Goal: Transaction & Acquisition: Purchase product/service

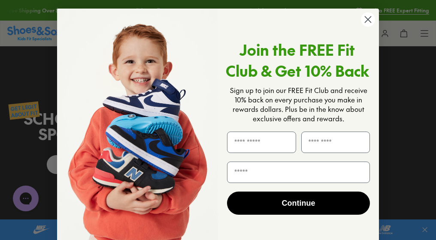
click at [368, 19] on circle "Close dialog" at bounding box center [368, 19] width 14 height 14
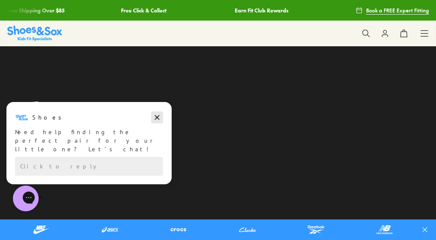
click at [161, 117] on button "Dismiss campaign" at bounding box center [157, 118] width 12 height 12
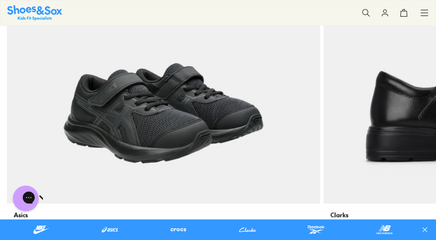
scroll to position [523, 0]
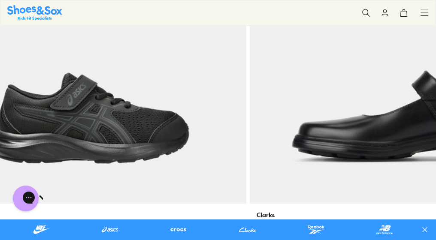
click at [250, 198] on img at bounding box center [407, 47] width 314 height 314
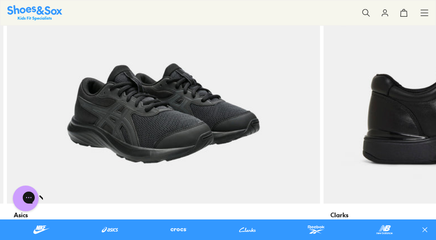
click at [7, 204] on div "Asics Contend 9 Black Grade School $ 89.95 1 colour" at bounding box center [164, 231] width 314 height 55
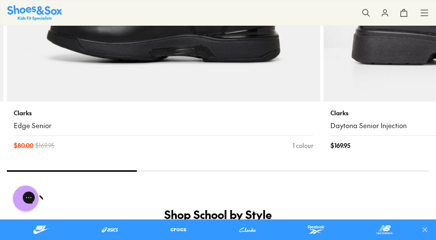
scroll to position [625, 0]
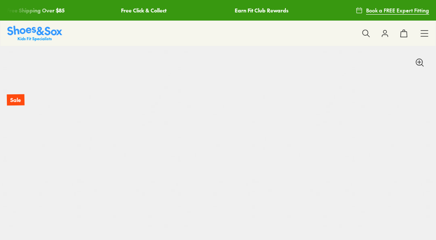
select select "*"
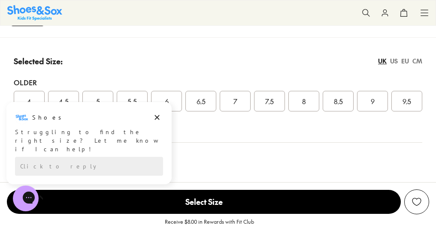
scroll to position [665, 0]
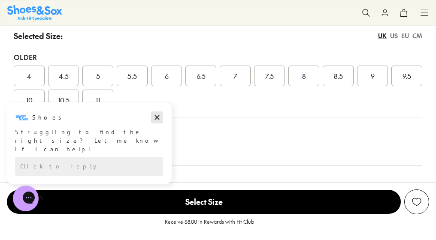
click at [159, 120] on icon "Dismiss campaign" at bounding box center [157, 118] width 5 height 5
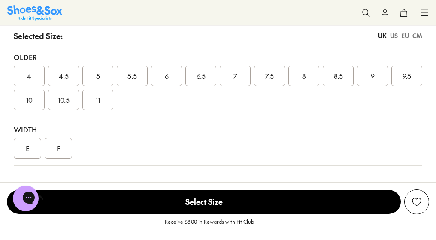
click at [54, 145] on div "F" at bounding box center [58, 148] width 27 height 21
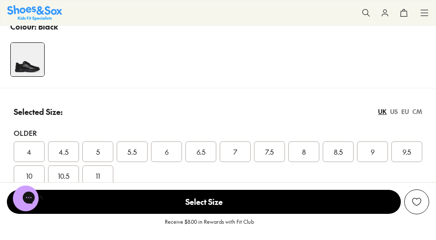
scroll to position [594, 0]
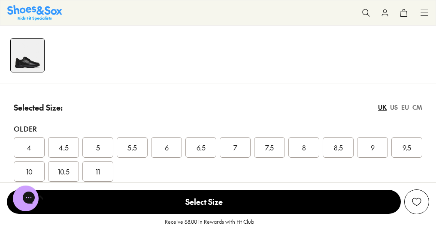
click at [134, 152] on span "5.5" at bounding box center [132, 148] width 9 height 10
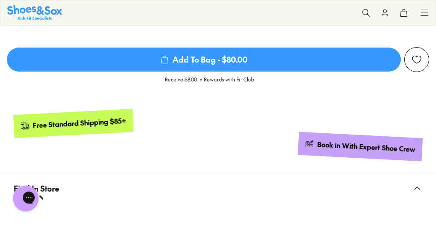
scroll to position [850, 0]
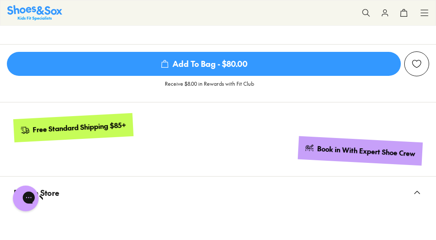
click at [222, 71] on span "Add To Bag - $80.00" at bounding box center [204, 64] width 394 height 24
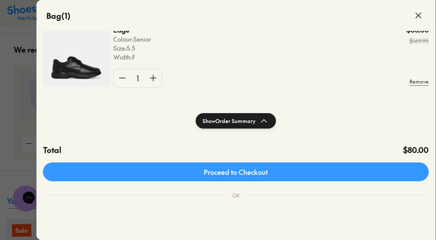
scroll to position [54, 0]
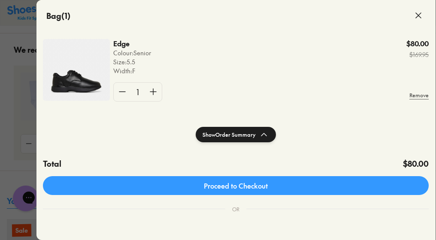
click at [422, 12] on icon at bounding box center [419, 15] width 10 height 10
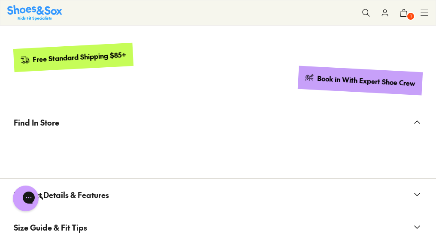
scroll to position [920, 0]
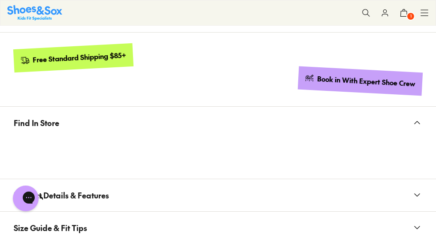
click at [418, 123] on icon at bounding box center [417, 123] width 10 height 10
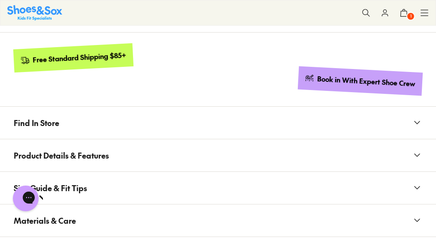
click at [416, 122] on icon at bounding box center [417, 123] width 10 height 10
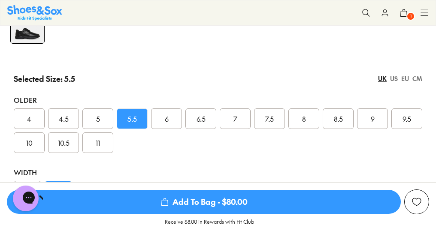
scroll to position [641, 0]
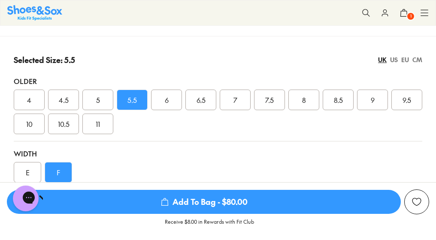
click at [157, 101] on div "6" at bounding box center [166, 100] width 31 height 21
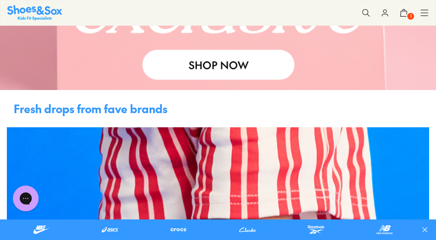
scroll to position [380, 0]
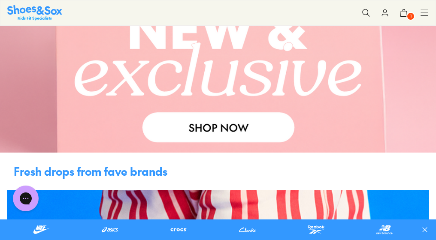
click at [408, 7] on button "1" at bounding box center [404, 12] width 19 height 19
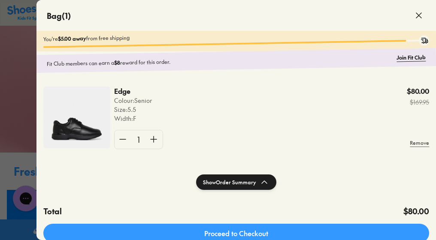
scroll to position [26, 0]
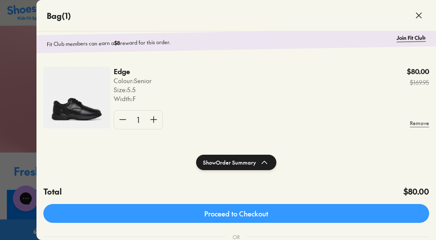
click at [16, 135] on div at bounding box center [218, 120] width 436 height 240
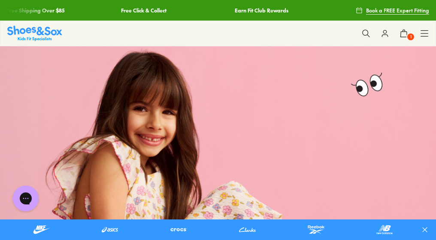
scroll to position [0, 0]
click at [371, 35] on button at bounding box center [366, 33] width 19 height 19
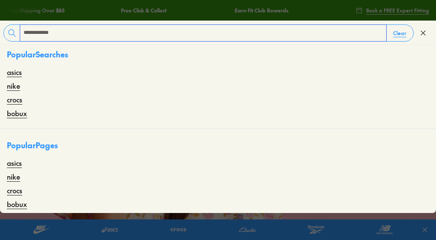
type input "**********"
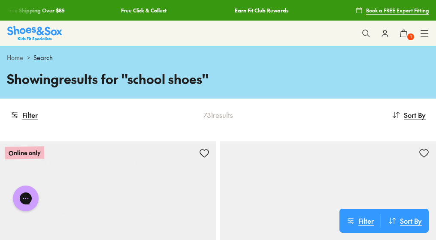
click at [369, 34] on icon at bounding box center [366, 33] width 9 height 9
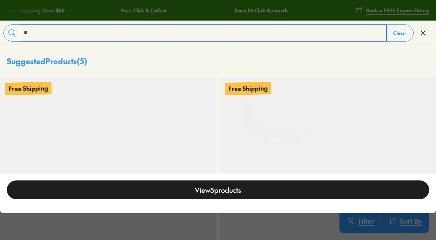
type input "*"
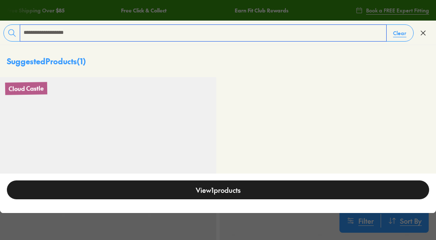
type input "**********"
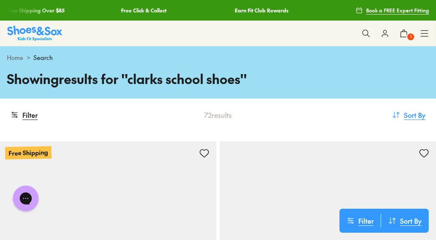
click at [417, 118] on span "Sort By" at bounding box center [415, 115] width 22 height 10
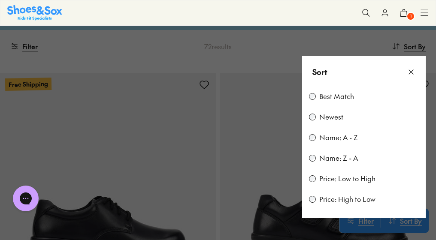
scroll to position [82, 0]
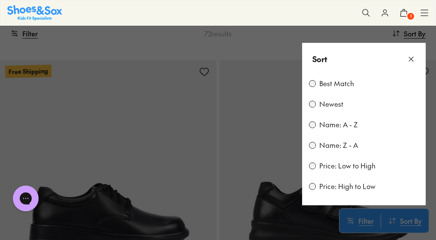
click at [307, 166] on div "Best Match Newest Name: A - Z Name: Z - A Price: Low to High Price: High to Low" at bounding box center [364, 140] width 124 height 131
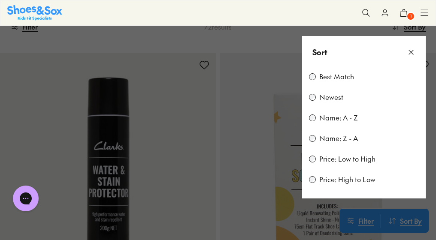
click at [411, 53] on icon at bounding box center [411, 52] width 9 height 9
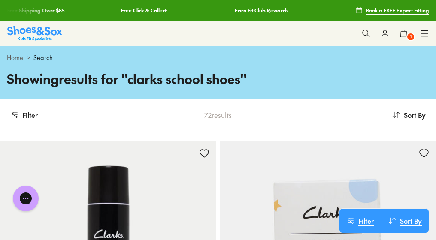
scroll to position [0, 0]
click at [414, 116] on span "Sort By" at bounding box center [415, 115] width 22 height 10
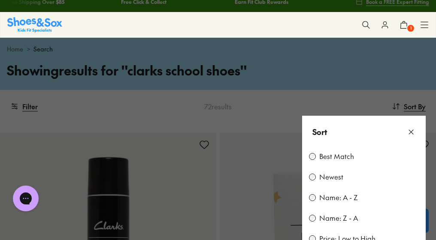
scroll to position [29, 0]
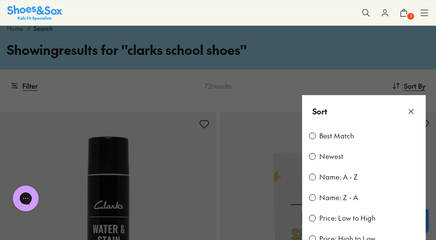
scroll to position [88, 0]
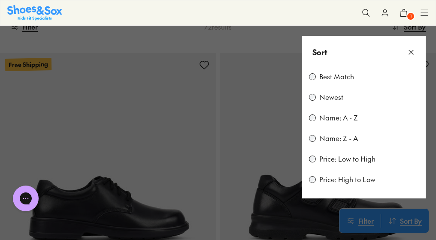
click at [413, 54] on use at bounding box center [411, 52] width 4 height 4
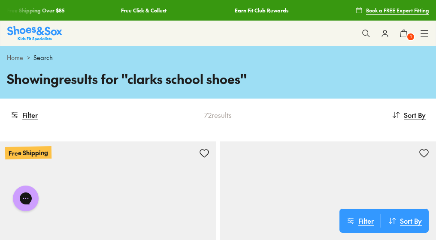
scroll to position [0, 0]
click at [367, 33] on icon at bounding box center [366, 33] width 9 height 9
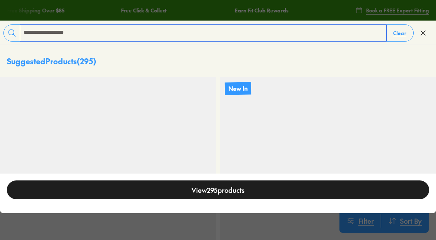
type input "**********"
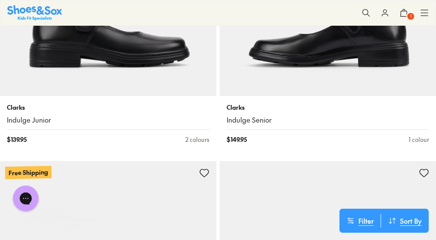
scroll to position [1957, 0]
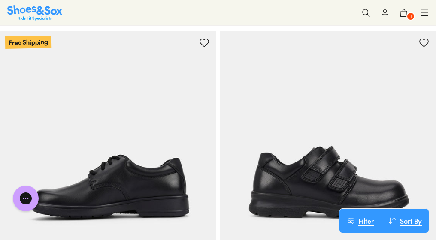
scroll to position [5, 0]
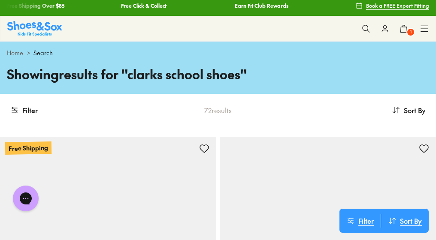
click at [402, 4] on span "Book a FREE Expert Fitting" at bounding box center [397, 6] width 63 height 8
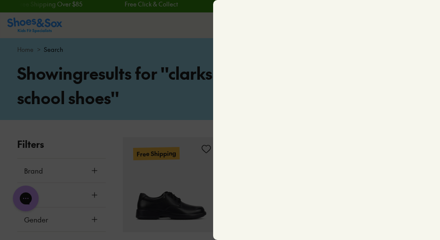
click at [189, 125] on div at bounding box center [220, 120] width 440 height 240
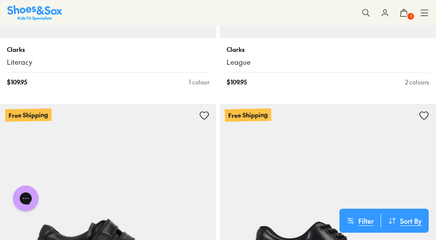
scroll to position [549, 0]
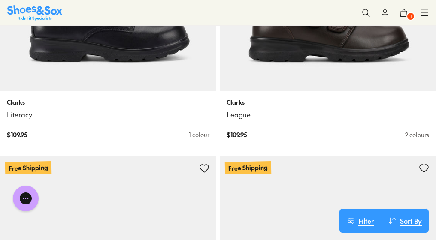
click at [404, 12] on icon at bounding box center [404, 13] width 9 height 9
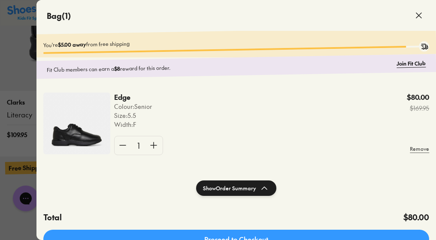
click at [79, 142] on img at bounding box center [76, 124] width 67 height 62
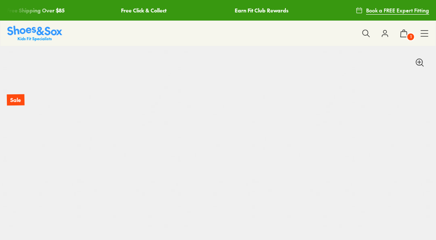
select select "*"
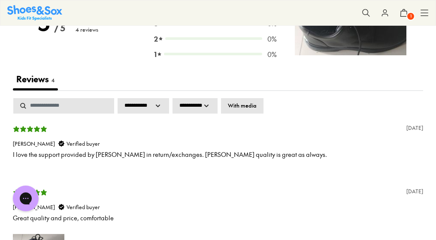
scroll to position [1897, 0]
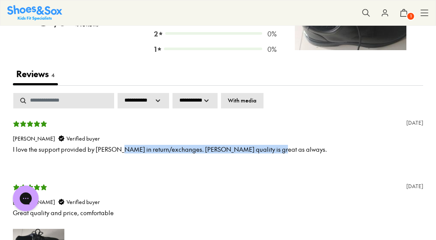
drag, startPoint x: 115, startPoint y: 149, endPoint x: 150, endPoint y: 167, distance: 39.6
click at [150, 167] on div "14 days ago Ratnesh P. Verified buyer I love the support provided by Clarks in …" at bounding box center [218, 143] width 411 height 51
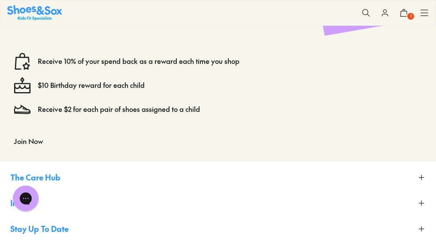
scroll to position [2451, 0]
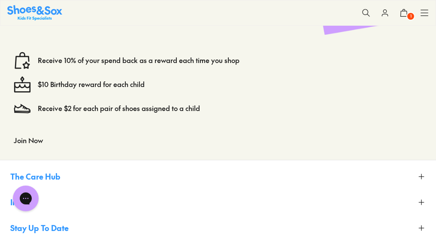
click at [30, 144] on button "Join Now" at bounding box center [28, 140] width 29 height 19
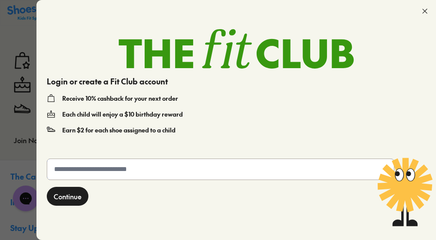
click at [122, 177] on input "text" at bounding box center [220, 169] width 347 height 21
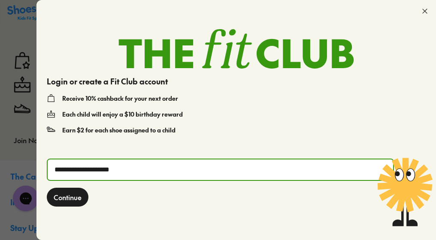
type input "**********"
click at [78, 198] on span "Continue" at bounding box center [68, 197] width 28 height 10
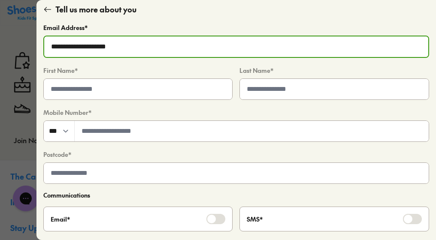
scroll to position [34, 0]
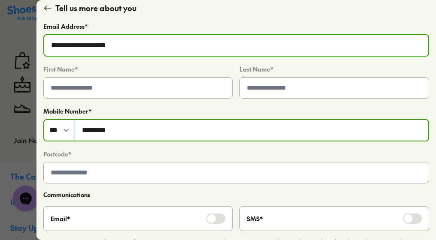
type input "*********"
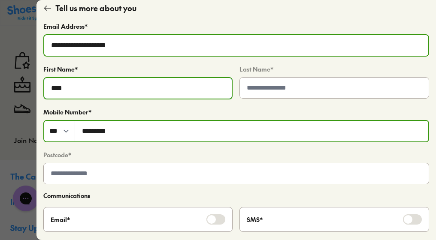
type input "****"
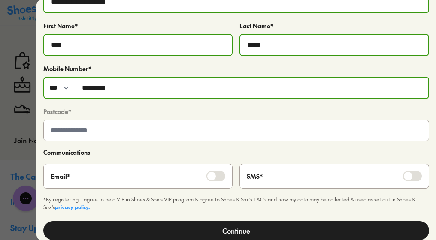
type input "*****"
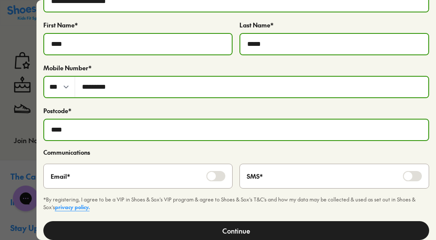
scroll to position [78, 0]
type input "****"
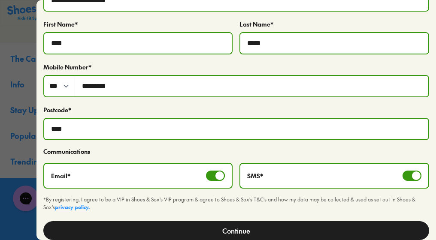
scroll to position [2571, 0]
click at [214, 232] on button "Continue" at bounding box center [236, 231] width 386 height 19
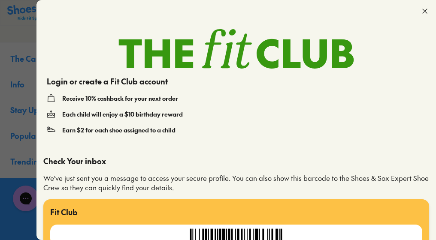
scroll to position [0, 0]
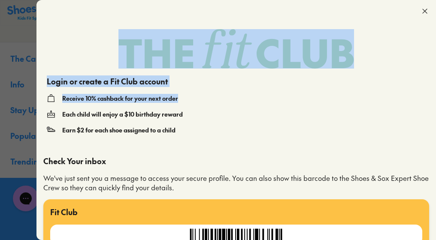
drag, startPoint x: 180, startPoint y: 103, endPoint x: 143, endPoint y: 67, distance: 51.0
click at [143, 67] on div "Login or create a Fit Club account Receive 10% cashback for your next order Eac…" at bounding box center [237, 85] width 400 height 126
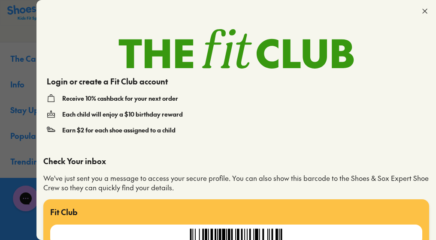
click at [165, 94] on p "Receive 10% cashback for your next order" at bounding box center [120, 98] width 116 height 9
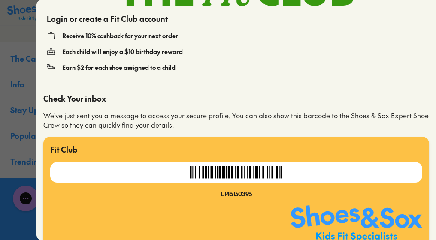
scroll to position [66, 0]
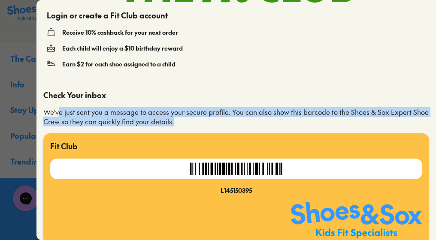
drag, startPoint x: 59, startPoint y: 111, endPoint x: 171, endPoint y: 117, distance: 112.2
click at [171, 117] on p "We've just sent you a message to access your secure profile. You can also show …" at bounding box center [236, 117] width 386 height 19
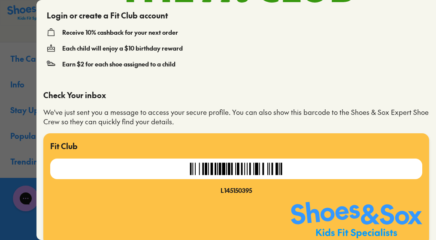
click at [172, 122] on p "We've just sent you a message to access your secure profile. You can also show …" at bounding box center [236, 117] width 386 height 19
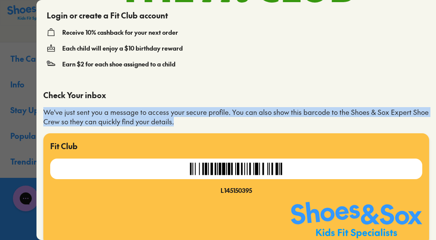
drag, startPoint x: 198, startPoint y: 120, endPoint x: 216, endPoint y: 99, distance: 27.4
click at [216, 99] on div "Check Your inbox We've just sent you a message to access your secure profile. Y…" at bounding box center [236, 107] width 386 height 37
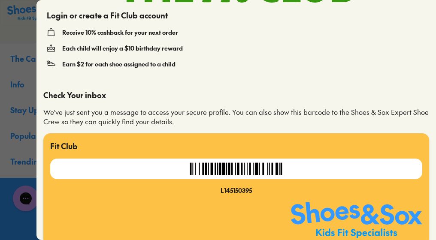
click at [225, 130] on div "Check Your inbox We've just sent you a message to access your secure profile. Y…" at bounding box center [236, 167] width 386 height 156
drag, startPoint x: 160, startPoint y: 174, endPoint x: 317, endPoint y: 169, distance: 157.3
click at [318, 169] on div at bounding box center [236, 169] width 372 height 21
click at [317, 169] on div at bounding box center [236, 169] width 372 height 21
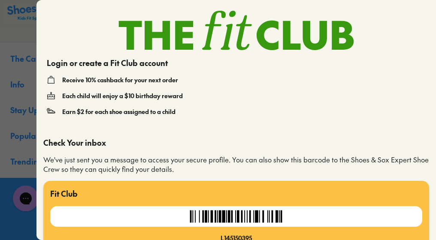
scroll to position [15, 0]
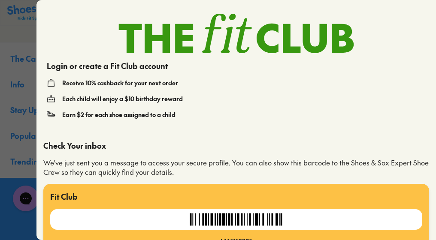
click at [8, 39] on div at bounding box center [218, 120] width 436 height 240
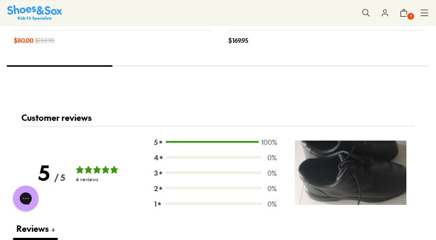
scroll to position [1726, 0]
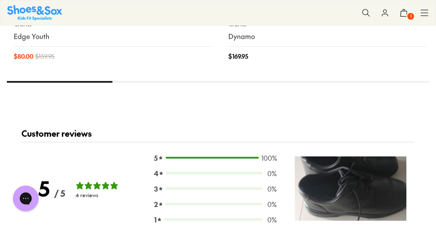
click at [384, 18] on button at bounding box center [385, 12] width 19 height 19
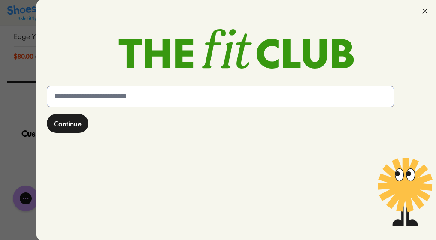
click at [100, 96] on input "text" at bounding box center [220, 96] width 347 height 21
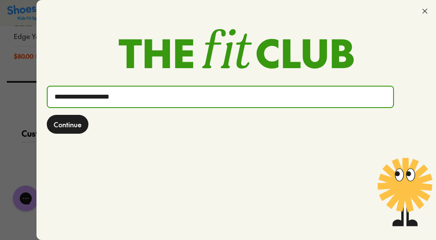
type input "**********"
click at [75, 125] on span "Continue" at bounding box center [68, 124] width 28 height 10
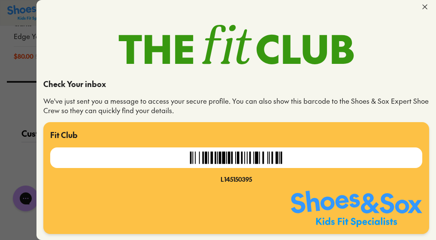
scroll to position [4, 0]
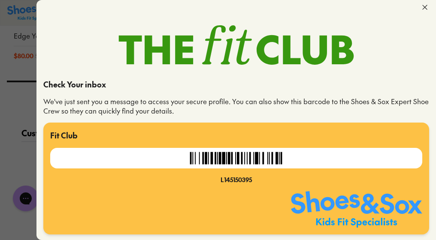
click at [223, 146] on div "Fit Club L145150395" at bounding box center [236, 179] width 386 height 112
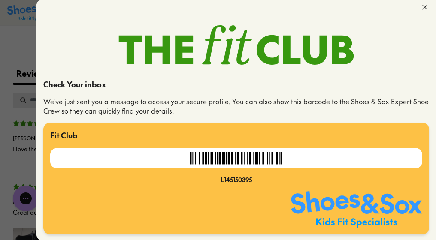
scroll to position [1902, 0]
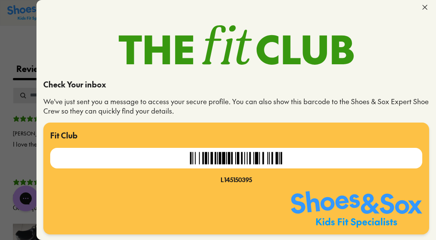
click at [421, 9] on icon at bounding box center [425, 7] width 9 height 9
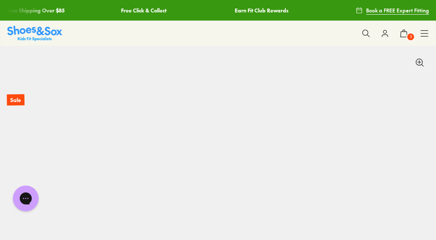
scroll to position [0, 0]
click at [405, 40] on img at bounding box center [401, 45] width 236 height 40
click at [404, 33] on img at bounding box center [401, 45] width 236 height 40
click at [338, 39] on img at bounding box center [401, 45] width 236 height 40
click at [387, 39] on img at bounding box center [401, 45] width 236 height 40
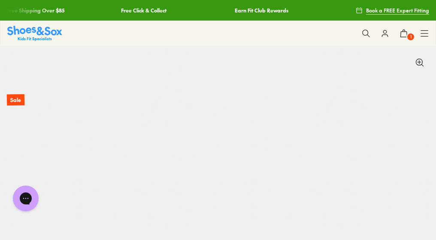
click at [386, 36] on img at bounding box center [401, 45] width 236 height 40
select select "*"
click at [402, 36] on icon at bounding box center [404, 33] width 9 height 9
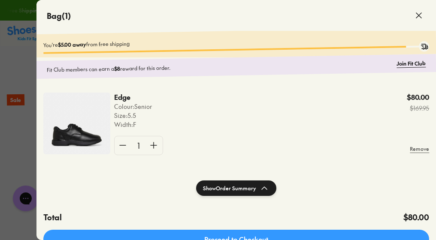
scroll to position [0, 0]
click at [408, 62] on link "Join Fit Club" at bounding box center [411, 63] width 29 height 8
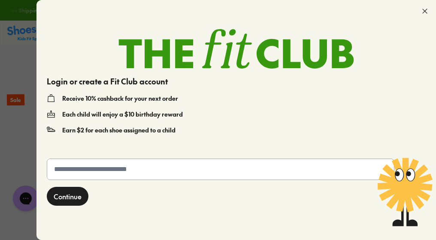
click at [109, 185] on form "Continue" at bounding box center [236, 194] width 386 height 78
click at [108, 175] on input "text" at bounding box center [220, 169] width 347 height 21
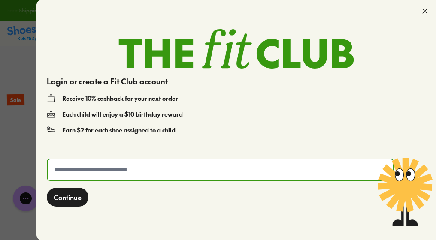
type input "*"
type input "**********"
click at [73, 197] on span "Continue" at bounding box center [68, 197] width 28 height 10
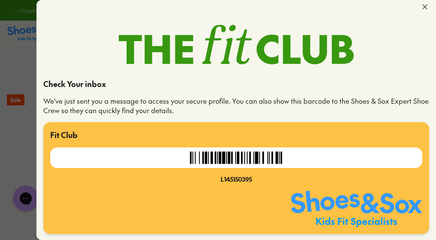
scroll to position [4, 0]
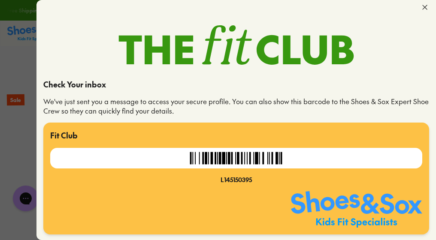
click at [423, 6] on use at bounding box center [425, 7] width 4 height 4
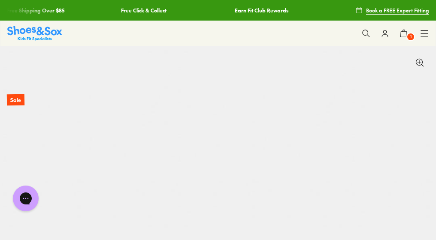
click at [405, 37] on icon at bounding box center [404, 33] width 9 height 9
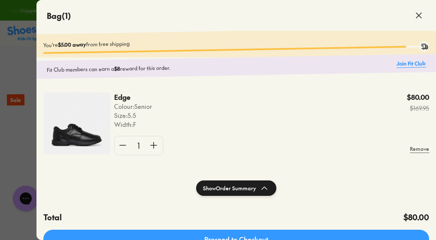
click at [420, 64] on link "Join Fit Club" at bounding box center [411, 63] width 29 height 8
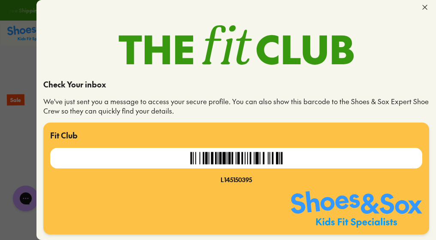
click at [422, 8] on icon at bounding box center [425, 7] width 9 height 9
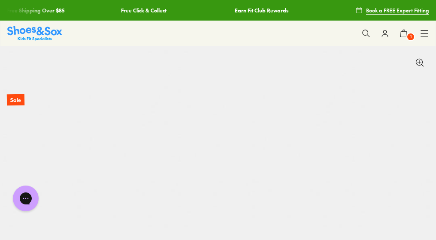
scroll to position [0, 0]
click at [384, 38] on button at bounding box center [385, 33] width 19 height 19
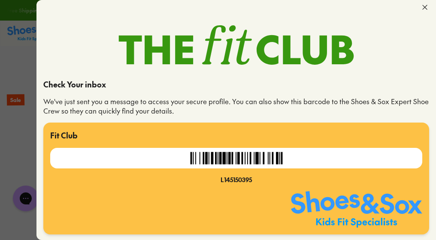
click at [422, 6] on icon at bounding box center [425, 7] width 9 height 9
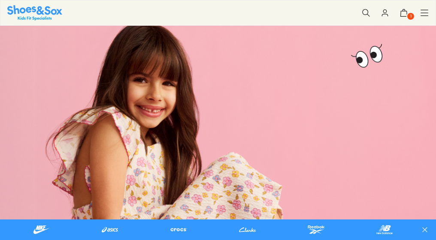
scroll to position [37, 0]
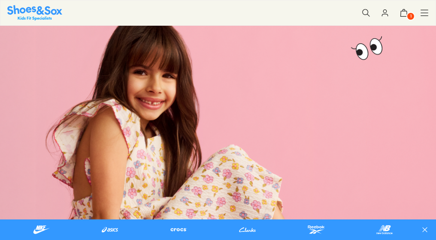
click at [387, 15] on icon at bounding box center [385, 13] width 9 height 9
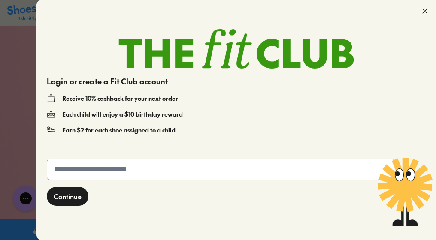
scroll to position [0, 0]
click at [192, 171] on input "text" at bounding box center [220, 169] width 347 height 21
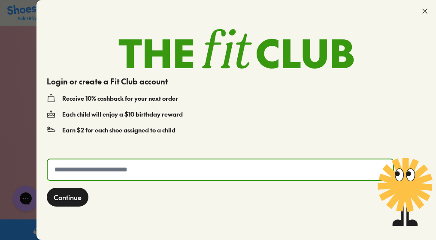
click at [192, 171] on input "text" at bounding box center [221, 170] width 346 height 21
type input "**********"
click at [52, 195] on button "Continue" at bounding box center [68, 197] width 42 height 19
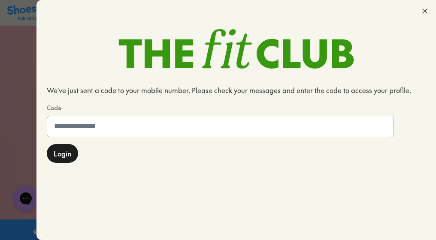
click at [87, 125] on input at bounding box center [220, 126] width 347 height 21
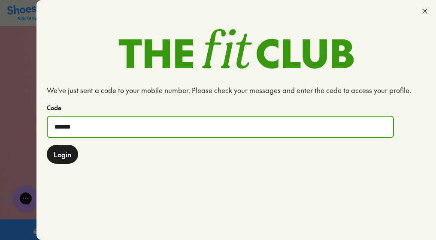
type input "******"
click at [63, 160] on button "Login" at bounding box center [62, 154] width 31 height 19
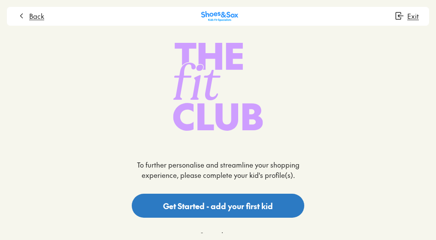
click at [232, 211] on button "Get Started - add your first kid" at bounding box center [218, 206] width 173 height 24
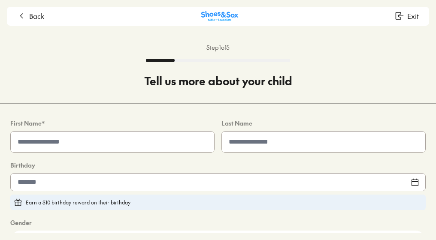
type input "**********"
click at [162, 140] on input "text" at bounding box center [113, 142] width 204 height 21
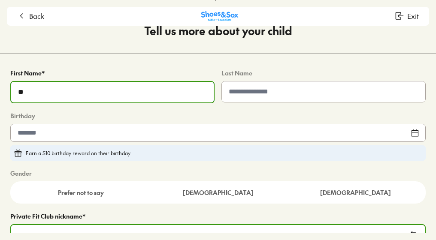
scroll to position [35, 0]
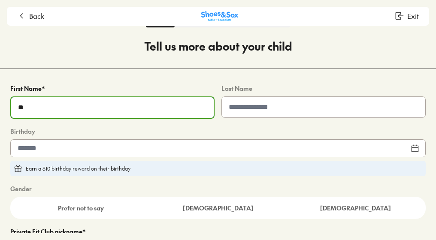
type input "**"
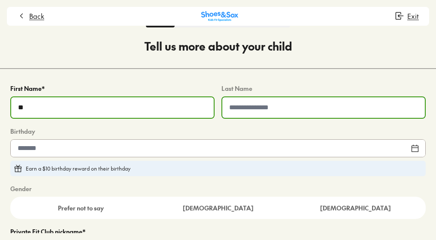
click at [268, 102] on input "text" at bounding box center [323, 107] width 203 height 21
type input "*"
click at [118, 143] on div at bounding box center [218, 149] width 416 height 18
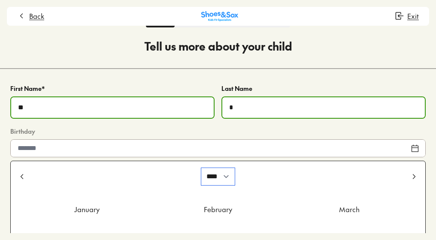
select select "****"
click at [423, 130] on div "**********" at bounding box center [218, 200] width 436 height 234
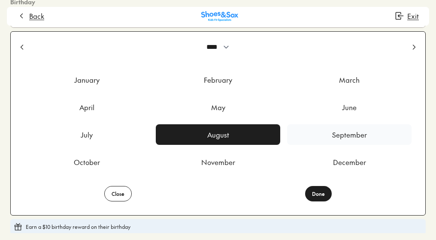
scroll to position [166, 0]
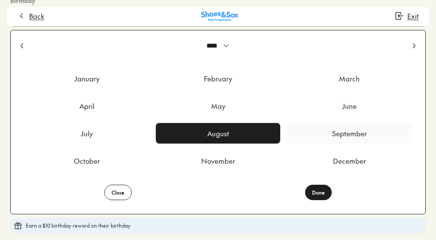
click at [346, 134] on div "September" at bounding box center [349, 133] width 125 height 21
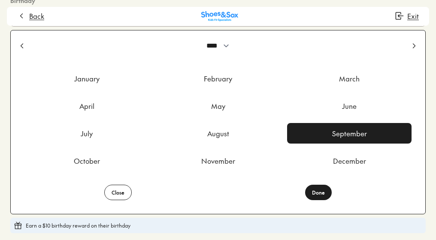
click at [318, 194] on button "Done" at bounding box center [318, 192] width 27 height 15
type input "**********"
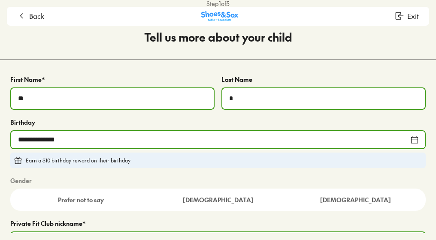
scroll to position [44, 0]
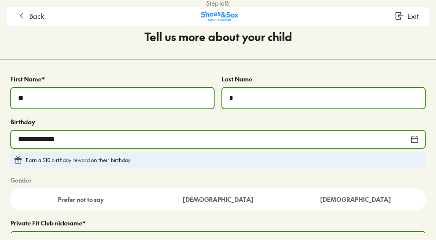
click at [66, 103] on input "**" at bounding box center [112, 98] width 203 height 21
type input "*******"
type input "*****"
click at [142, 181] on div "Gender" at bounding box center [218, 180] width 416 height 10
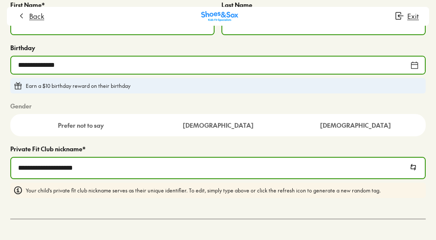
scroll to position [119, 0]
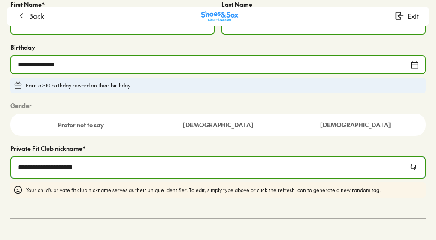
click at [179, 169] on input "**********" at bounding box center [218, 168] width 414 height 21
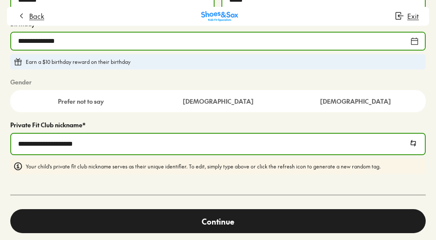
scroll to position [125, 0]
click at [214, 224] on button "Continue" at bounding box center [218, 222] width 416 height 24
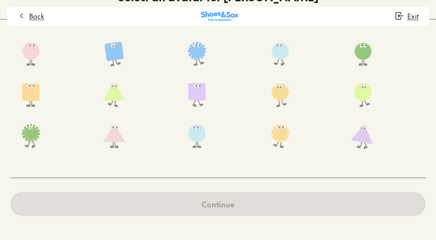
scroll to position [84, 0]
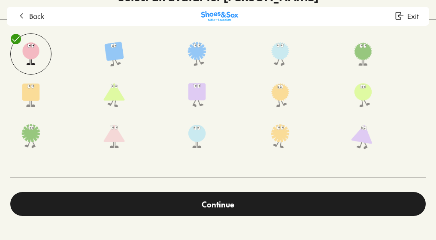
click at [207, 195] on button "Continue" at bounding box center [218, 204] width 416 height 24
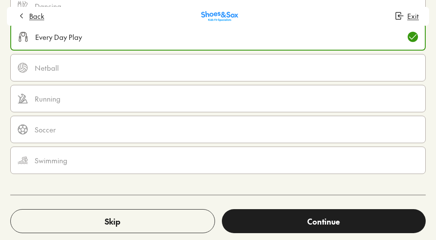
scroll to position [187, 0]
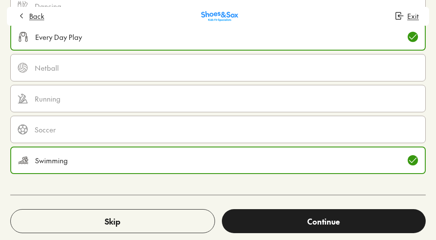
click at [329, 237] on div "Back Exit Need help? Exit Step 3 of 5 What sports does Cecilia enjoy? Athletics…" at bounding box center [218, 120] width 436 height 240
click at [324, 229] on button "Continue" at bounding box center [324, 222] width 204 height 24
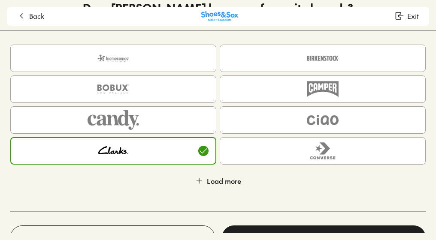
scroll to position [98, 0]
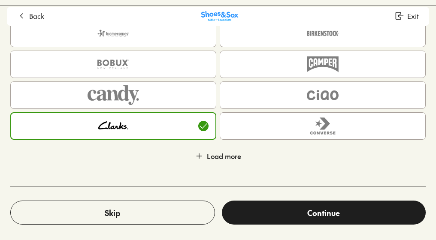
click at [295, 208] on button "Continue" at bounding box center [324, 213] width 204 height 24
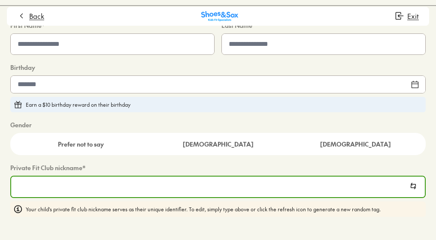
type input "**********"
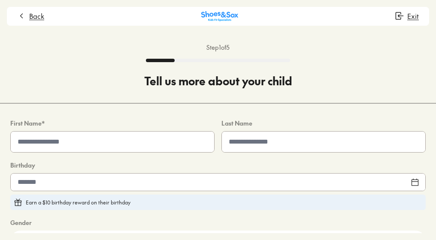
scroll to position [0, 0]
click at [76, 144] on input "text" at bounding box center [113, 142] width 204 height 21
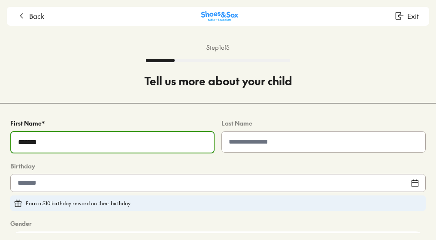
type input "*******"
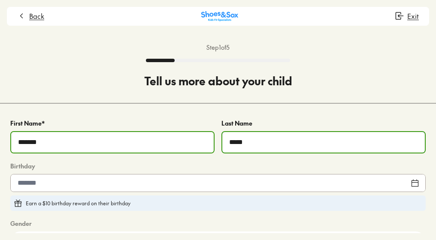
type input "*****"
click at [106, 181] on div at bounding box center [218, 183] width 416 height 18
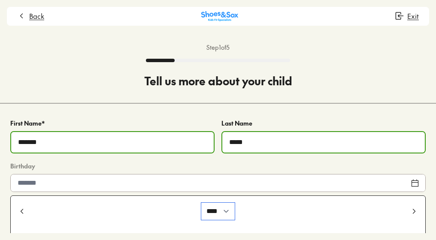
select select "****"
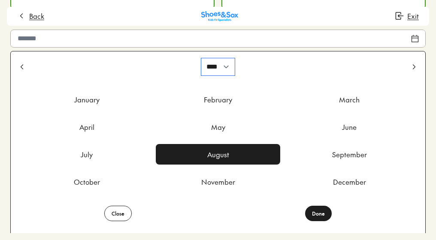
scroll to position [149, 0]
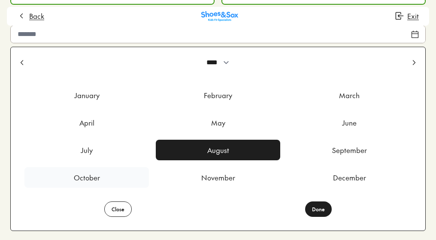
click at [91, 183] on div "October" at bounding box center [86, 177] width 125 height 21
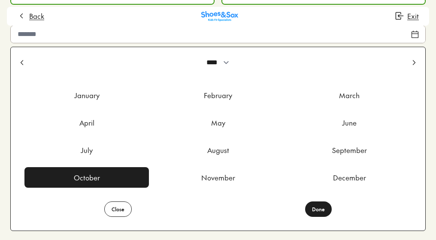
click at [318, 211] on button "Done" at bounding box center [318, 209] width 27 height 15
type input "**********"
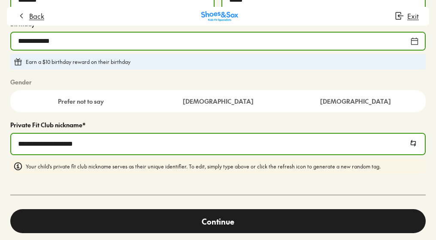
scroll to position [144, 0]
click at [224, 219] on button "Continue" at bounding box center [218, 222] width 416 height 24
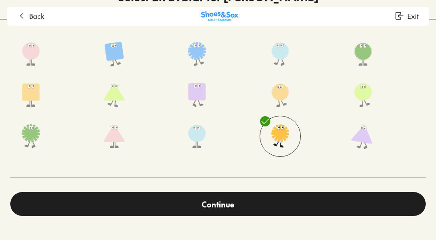
click at [233, 192] on button "Continue" at bounding box center [218, 204] width 416 height 24
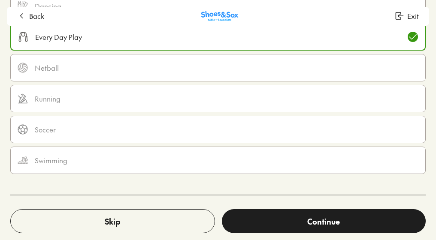
scroll to position [187, 0]
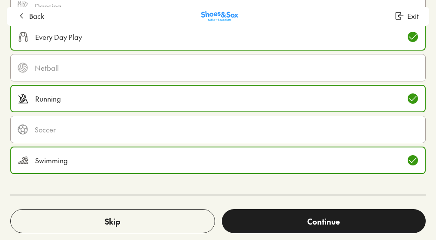
click at [323, 228] on button "Continue" at bounding box center [324, 222] width 204 height 24
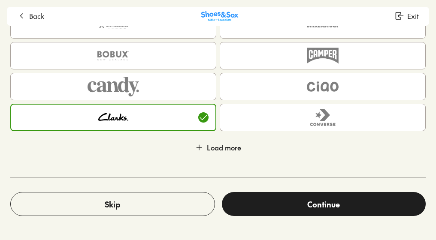
scroll to position [107, 0]
click at [285, 197] on button "Continue" at bounding box center [324, 204] width 204 height 24
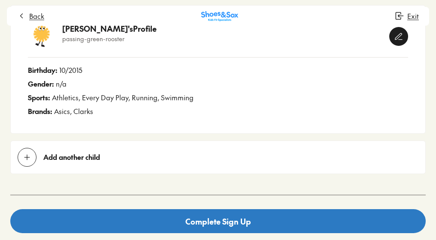
scroll to position [248, 0]
click at [238, 226] on button "Complete Sign Up" at bounding box center [218, 222] width 416 height 24
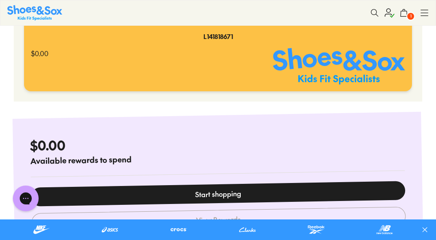
scroll to position [169, 0]
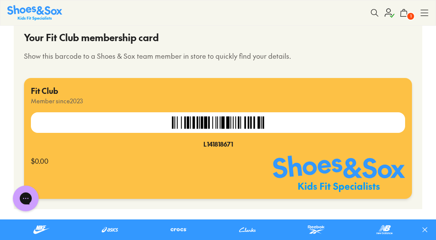
click at [407, 15] on span "1" at bounding box center [411, 16] width 9 height 9
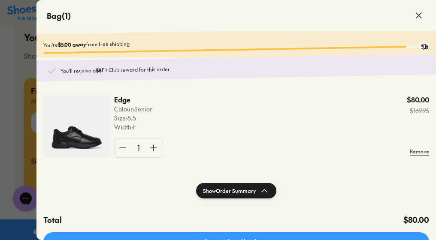
scroll to position [0, 0]
click at [422, 17] on icon at bounding box center [419, 15] width 10 height 10
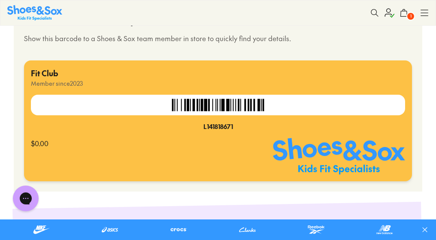
scroll to position [102, 0]
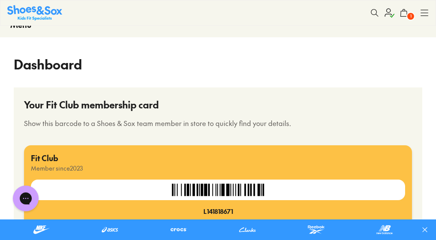
click at [387, 15] on icon at bounding box center [389, 13] width 10 height 10
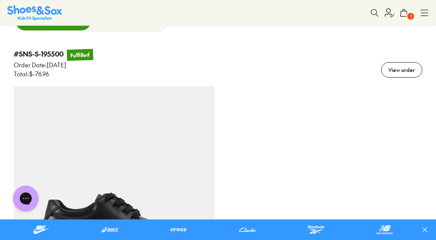
scroll to position [899, 0]
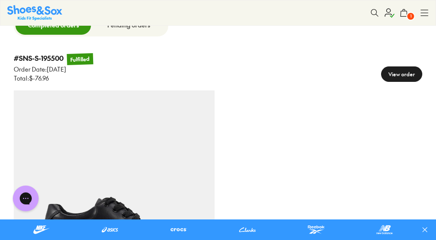
click at [393, 73] on div "View order" at bounding box center [401, 74] width 41 height 15
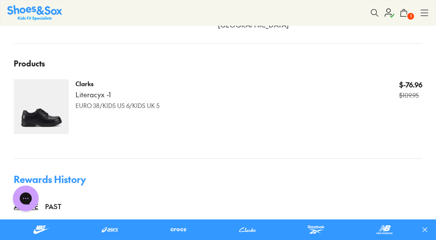
scroll to position [247, 0]
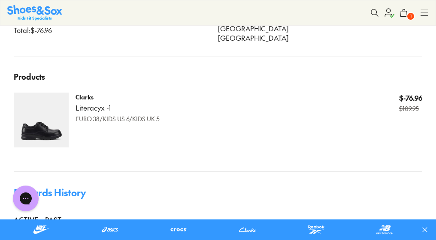
click at [87, 97] on p "Clarks" at bounding box center [118, 97] width 84 height 9
click at [31, 130] on img at bounding box center [41, 120] width 55 height 55
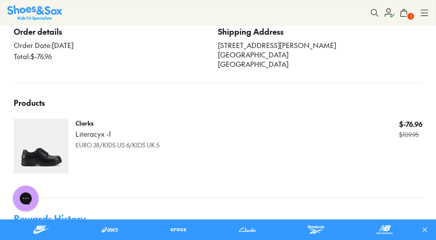
scroll to position [234, 0]
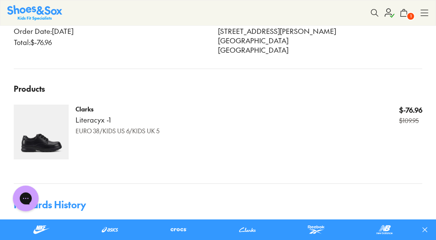
drag, startPoint x: 116, startPoint y: 120, endPoint x: 71, endPoint y: 119, distance: 45.5
click at [71, 119] on div "[PERSON_NAME] Literacy x -1 EURO 38/KIDS US 6/KIDS UK 5 $-76.96 $109.95" at bounding box center [218, 132] width 409 height 55
copy div "[PERSON_NAME] Literacy x -1"
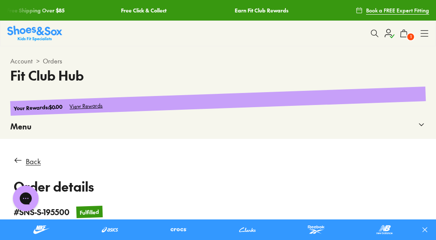
scroll to position [0, 0]
click at [374, 36] on icon at bounding box center [375, 33] width 9 height 9
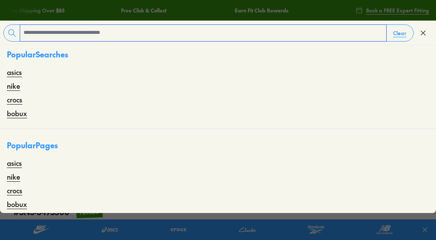
paste input "**********"
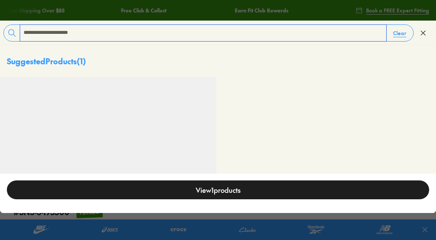
type input "**********"
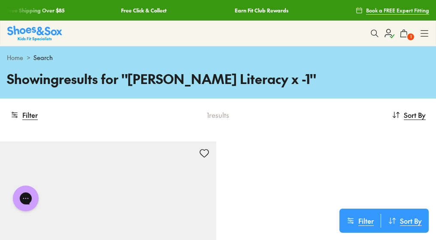
click at [6, 60] on div "Home > Search" at bounding box center [218, 57] width 436 height 23
click at [16, 58] on link "Home" at bounding box center [15, 57] width 16 height 9
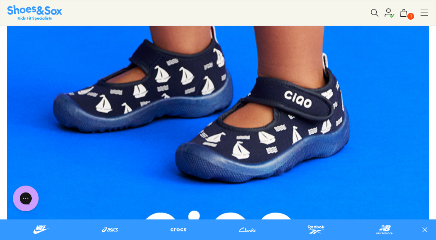
click at [407, 12] on icon at bounding box center [404, 13] width 9 height 9
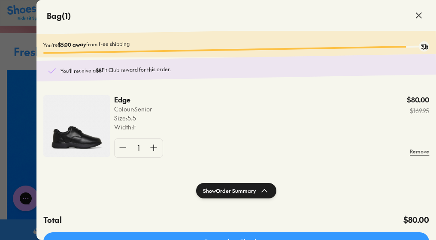
scroll to position [358, 0]
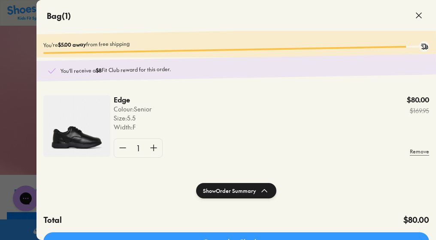
click at [423, 17] on icon at bounding box center [419, 15] width 10 height 10
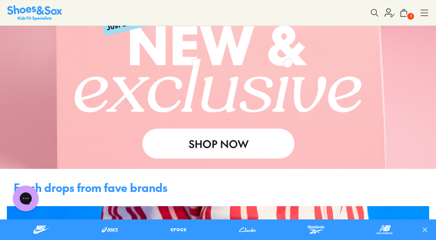
scroll to position [245, 0]
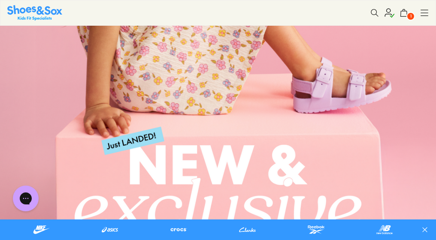
click at [388, 10] on icon at bounding box center [389, 13] width 10 height 10
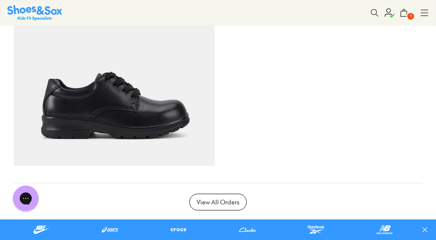
scroll to position [1341, 0]
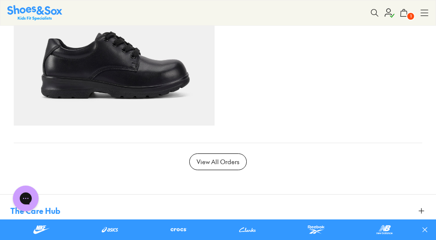
click at [222, 154] on div "View All Orders" at bounding box center [218, 162] width 58 height 17
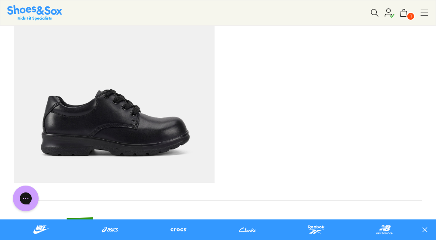
select select
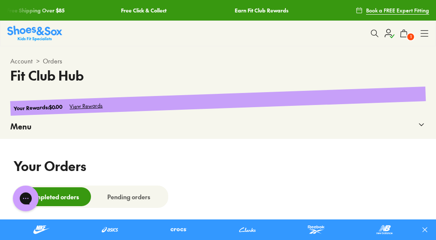
click at [407, 38] on span "1" at bounding box center [411, 37] width 9 height 9
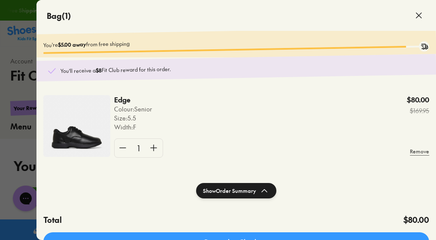
click at [8, 164] on div at bounding box center [218, 120] width 436 height 240
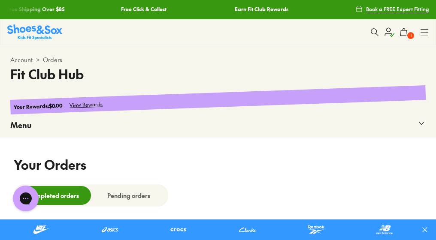
click at [20, 58] on span "Account" at bounding box center [21, 59] width 22 height 9
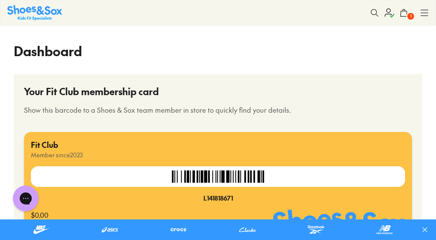
click at [403, 14] on icon at bounding box center [404, 13] width 9 height 9
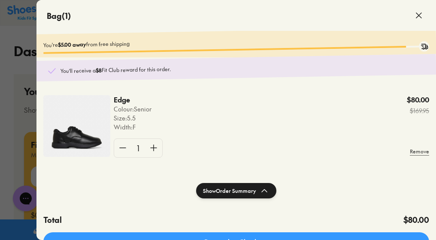
click at [12, 124] on div at bounding box center [218, 120] width 436 height 240
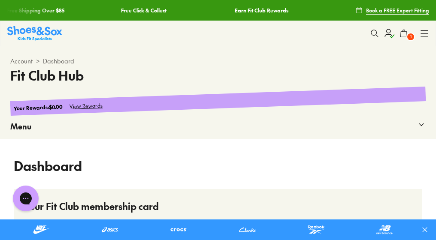
click at [26, 31] on img at bounding box center [34, 33] width 55 height 15
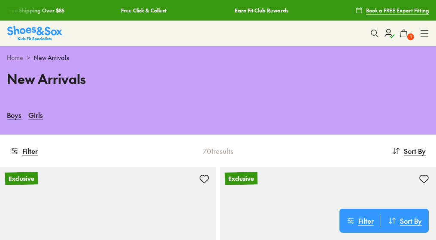
click at [374, 35] on use at bounding box center [374, 33] width 7 height 7
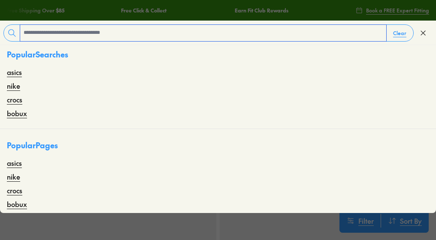
click at [266, 38] on input "text" at bounding box center [203, 33] width 366 height 16
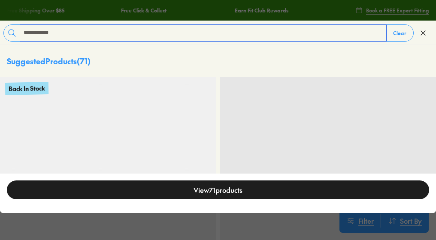
type input "**********"
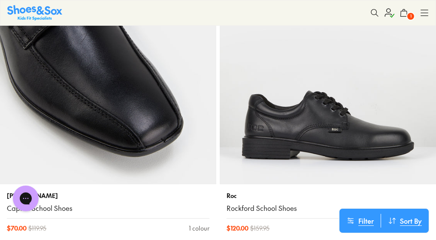
scroll to position [2531, 0]
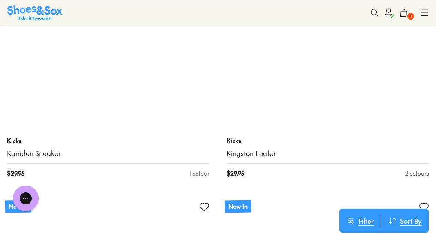
scroll to position [10751, 0]
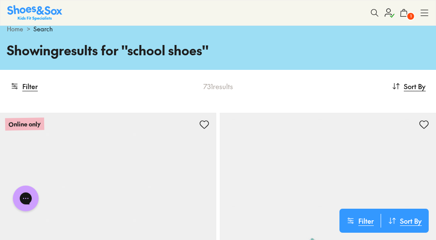
scroll to position [39, 0]
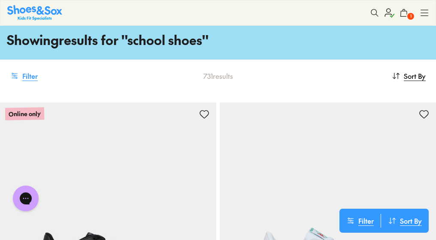
click at [23, 75] on button "Filter" at bounding box center [23, 76] width 27 height 19
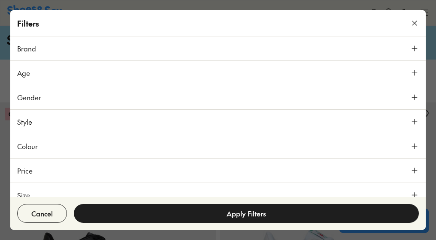
click at [411, 23] on icon at bounding box center [415, 23] width 9 height 9
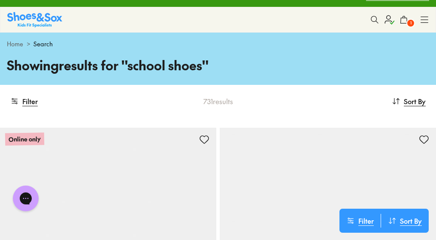
scroll to position [0, 0]
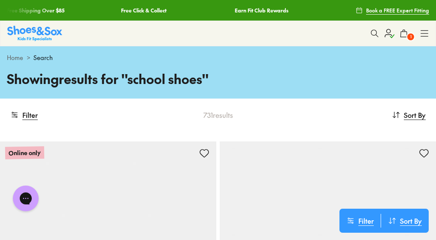
click at [40, 39] on img at bounding box center [34, 33] width 55 height 15
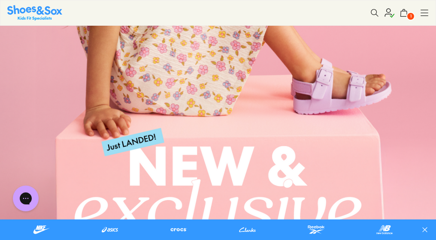
click at [410, 13] on span "1" at bounding box center [411, 16] width 9 height 9
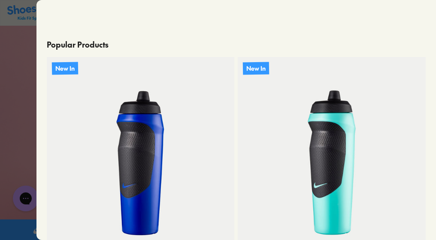
scroll to position [358, 0]
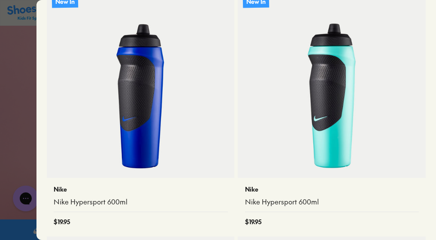
click at [10, 110] on div at bounding box center [218, 120] width 436 height 240
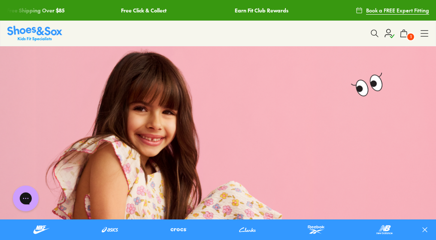
scroll to position [0, 0]
click at [371, 33] on use at bounding box center [374, 33] width 7 height 7
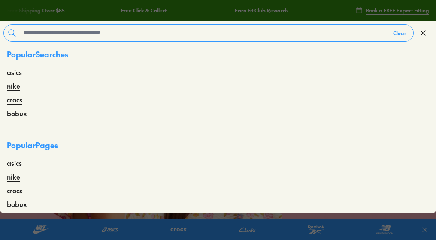
click at [23, 74] on div "asics nike crocs bobux" at bounding box center [218, 93] width 423 height 52
click at [12, 74] on link "asics" at bounding box center [14, 72] width 15 height 10
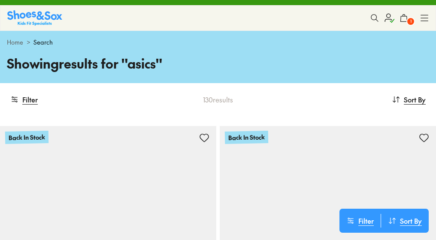
scroll to position [6, 0]
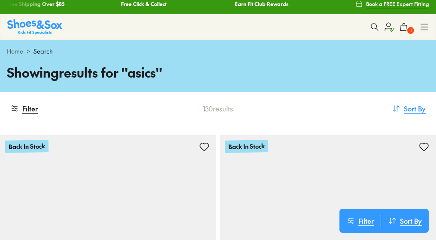
click at [408, 108] on span "Sort By" at bounding box center [415, 108] width 22 height 10
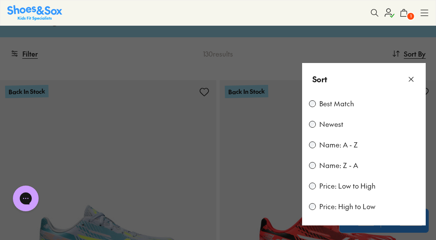
scroll to position [25, 0]
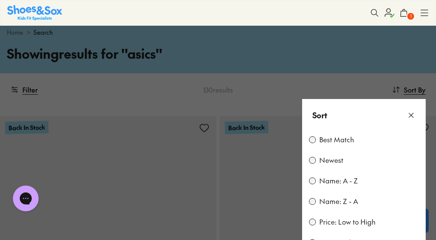
click at [206, 93] on button at bounding box center [218, 120] width 436 height 240
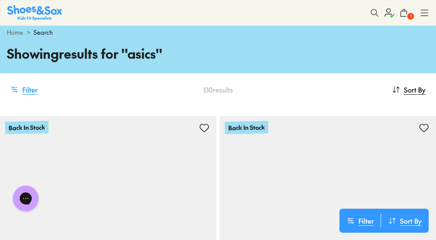
click at [24, 91] on button "Filter" at bounding box center [23, 89] width 27 height 19
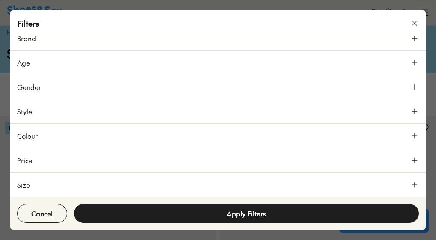
scroll to position [10, 0]
click at [108, 161] on button "Price" at bounding box center [218, 161] width 416 height 24
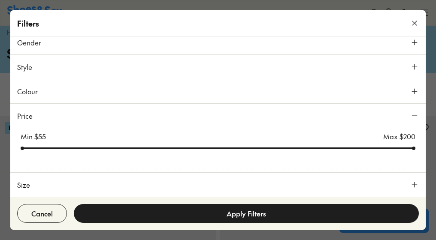
scroll to position [55, 0]
drag, startPoint x: 409, startPoint y: 151, endPoint x: 410, endPoint y: 146, distance: 5.3
click at [410, 146] on div "Min $ 55 Max $ 200" at bounding box center [218, 141] width 402 height 21
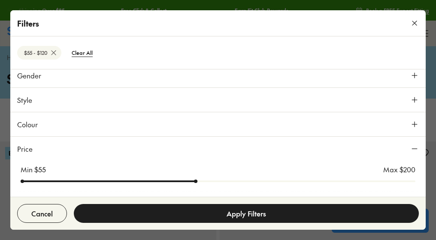
drag, startPoint x: 408, startPoint y: 148, endPoint x: 194, endPoint y: 189, distance: 218.1
type input "***"
click at [194, 189] on div "Min $ 55 Max $ 200" at bounding box center [218, 183] width 416 height 45
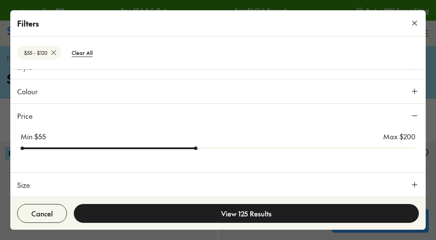
scroll to position [88, 0]
click at [237, 185] on button "Size" at bounding box center [218, 185] width 416 height 24
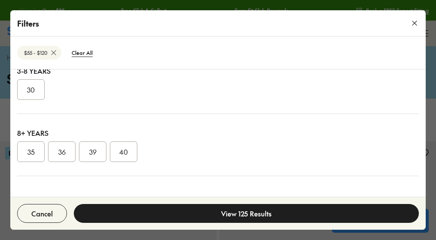
scroll to position [253, 0]
click at [90, 155] on button "39" at bounding box center [92, 152] width 27 height 21
click at [59, 155] on button "36" at bounding box center [61, 152] width 27 height 21
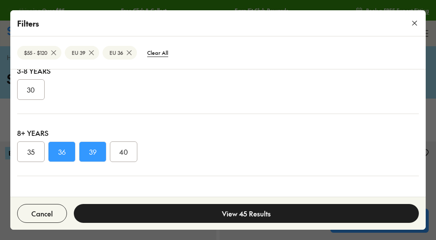
click at [120, 156] on button "40" at bounding box center [123, 152] width 27 height 21
click at [185, 220] on button "View 53 Results" at bounding box center [246, 213] width 345 height 19
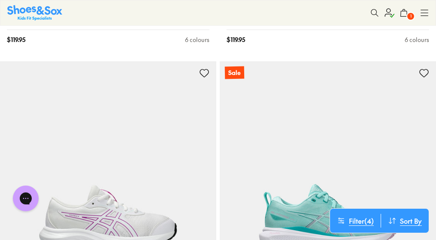
scroll to position [5881, 0]
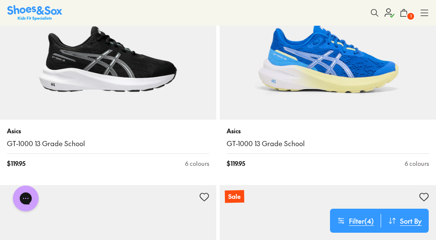
click at [375, 14] on icon at bounding box center [375, 13] width 9 height 9
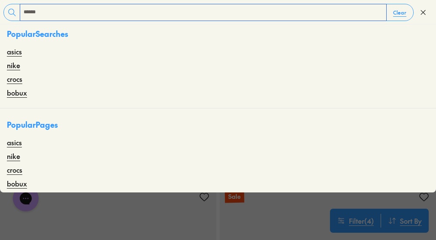
type input "******"
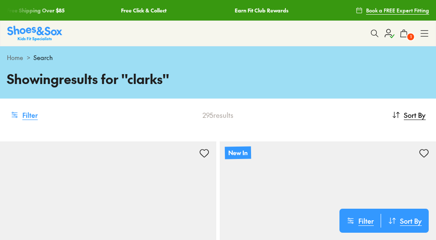
click at [33, 118] on button "Filter" at bounding box center [23, 115] width 27 height 19
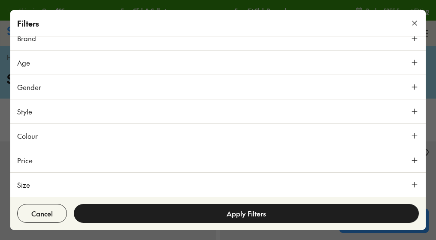
scroll to position [10, 0]
click at [174, 167] on button "Price" at bounding box center [218, 161] width 416 height 24
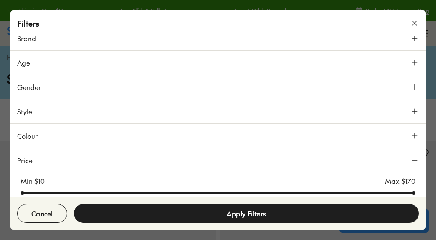
click at [150, 164] on button "Price" at bounding box center [218, 161] width 416 height 24
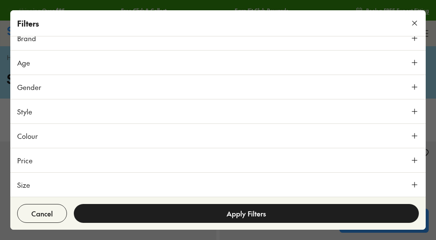
click at [192, 185] on button "Size" at bounding box center [218, 185] width 416 height 24
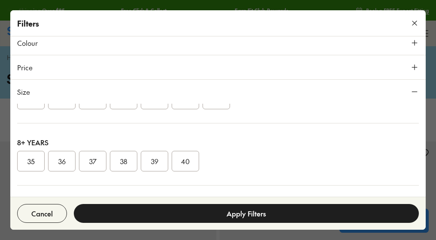
scroll to position [128, 0]
click at [151, 169] on button "39" at bounding box center [154, 161] width 27 height 21
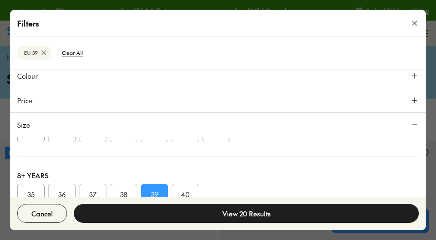
click at [128, 192] on button "38" at bounding box center [123, 194] width 27 height 21
click at [177, 188] on button "40" at bounding box center [185, 194] width 27 height 21
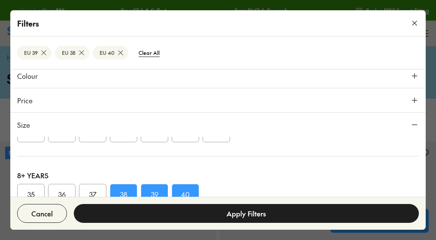
click at [201, 209] on button "Apply Filters" at bounding box center [246, 213] width 345 height 19
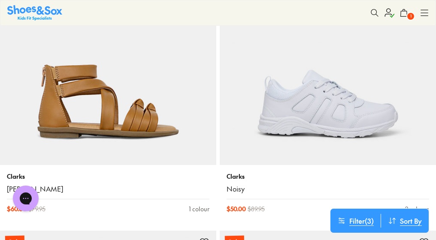
scroll to position [7221, 0]
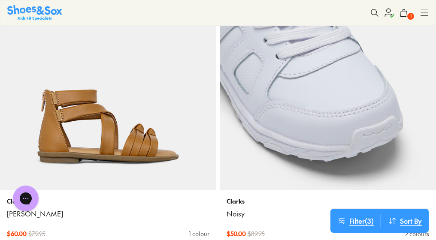
click at [326, 139] on img at bounding box center [328, 82] width 216 height 216
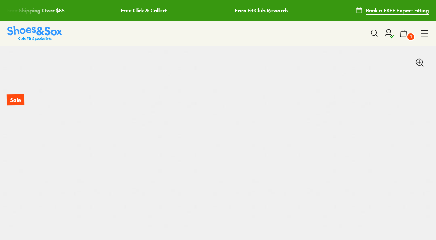
select select "*"
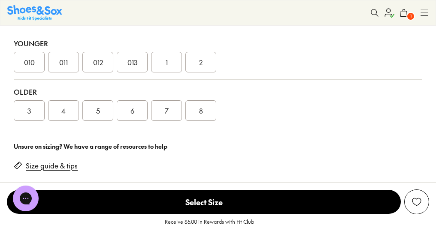
scroll to position [656, 0]
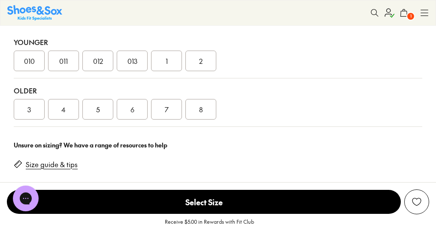
click at [202, 118] on div "8" at bounding box center [201, 109] width 31 height 21
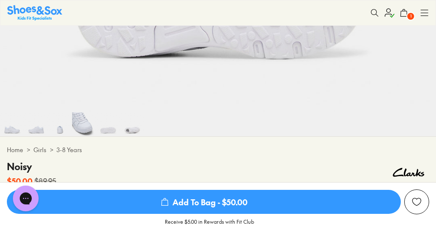
click at [108, 137] on img at bounding box center [108, 125] width 24 height 24
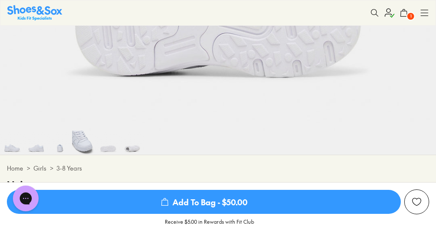
click at [136, 155] on img at bounding box center [132, 143] width 24 height 24
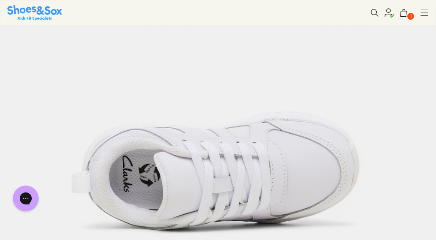
scroll to position [200, 0]
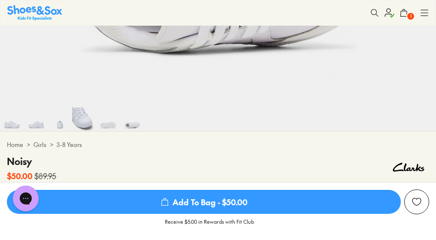
click at [61, 123] on img at bounding box center [60, 119] width 24 height 24
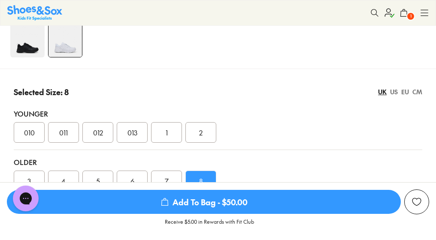
scroll to position [586, 0]
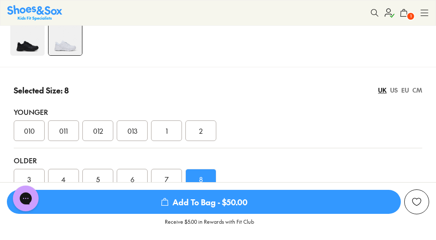
click at [288, 132] on div "010 011 012 013 1 2" at bounding box center [218, 131] width 409 height 21
click at [27, 55] on img at bounding box center [27, 38] width 34 height 34
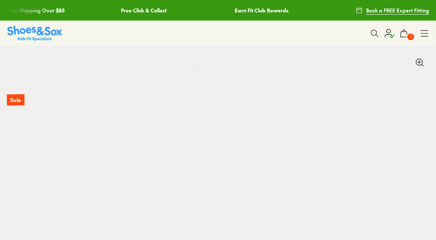
scroll to position [0, 2182]
select select "*"
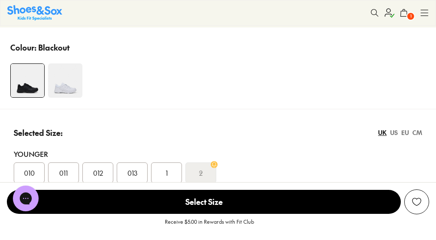
scroll to position [578, 0]
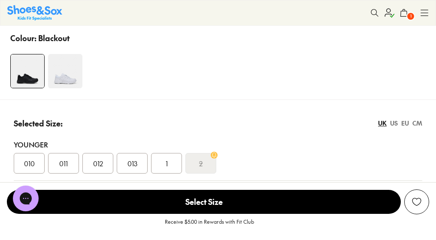
click at [64, 76] on img at bounding box center [65, 71] width 34 height 34
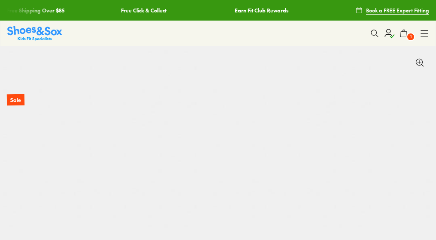
select select "*"
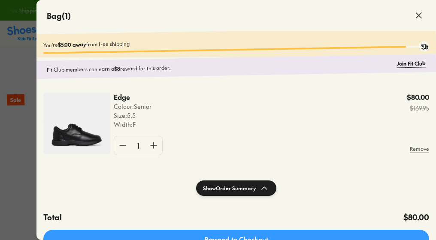
select select "*"
drag, startPoint x: 113, startPoint y: 92, endPoint x: 133, endPoint y: 96, distance: 21.0
click at [133, 96] on div "Edge Colour: Senior Size : 5.5 Width : F $80.00 $169.95 1 Remove" at bounding box center [237, 127] width 400 height 90
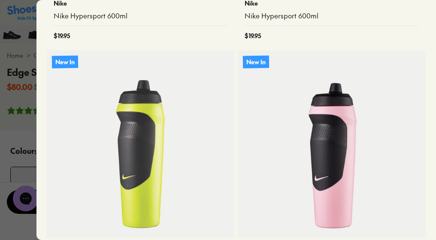
scroll to position [278, 0]
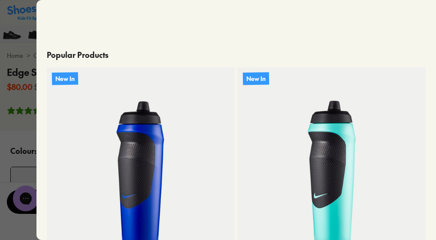
click at [2, 144] on div at bounding box center [218, 120] width 436 height 240
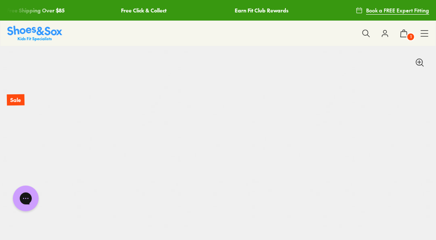
scroll to position [0, 0]
click at [399, 32] on button "1" at bounding box center [404, 33] width 19 height 19
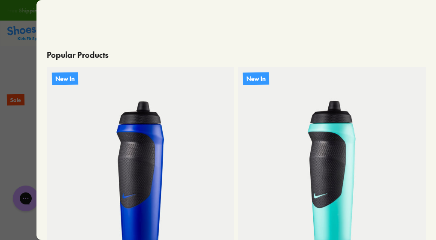
click at [5, 141] on div at bounding box center [218, 120] width 436 height 240
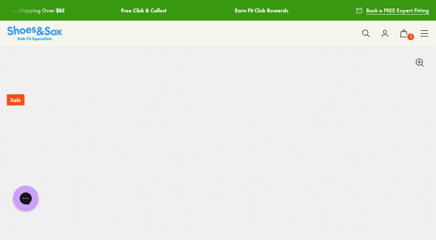
click at [287, 15] on link "Earn Fit Club Rewards" at bounding box center [261, 10] width 54 height 21
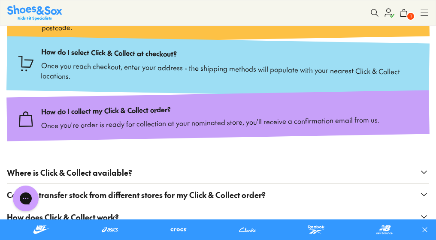
scroll to position [204, 0]
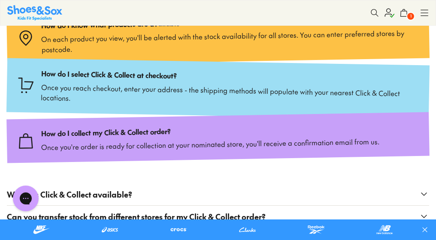
click at [401, 15] on use at bounding box center [404, 12] width 6 height 7
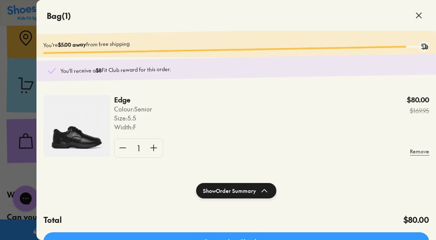
click at [245, 191] on button "Show Order Summary" at bounding box center [236, 190] width 80 height 15
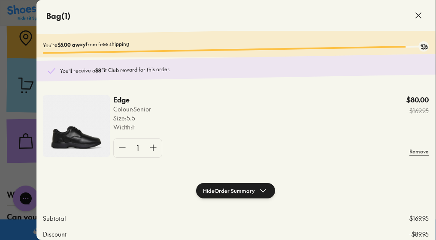
scroll to position [0, 0]
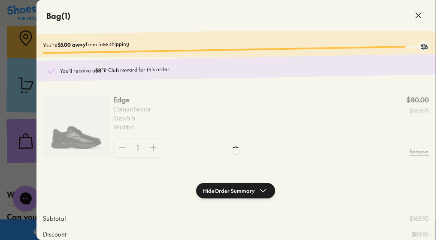
click at [150, 151] on div at bounding box center [236, 151] width 400 height 303
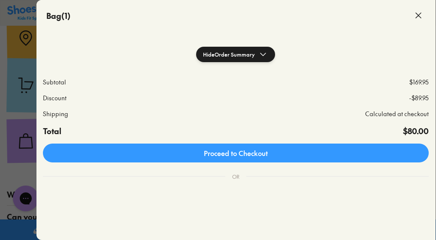
scroll to position [137, 0]
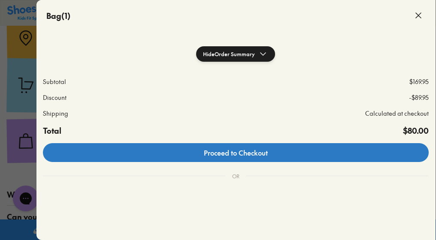
click at [198, 154] on link "Proceed to Checkout" at bounding box center [236, 152] width 386 height 19
